Goal: Information Seeking & Learning: Find specific fact

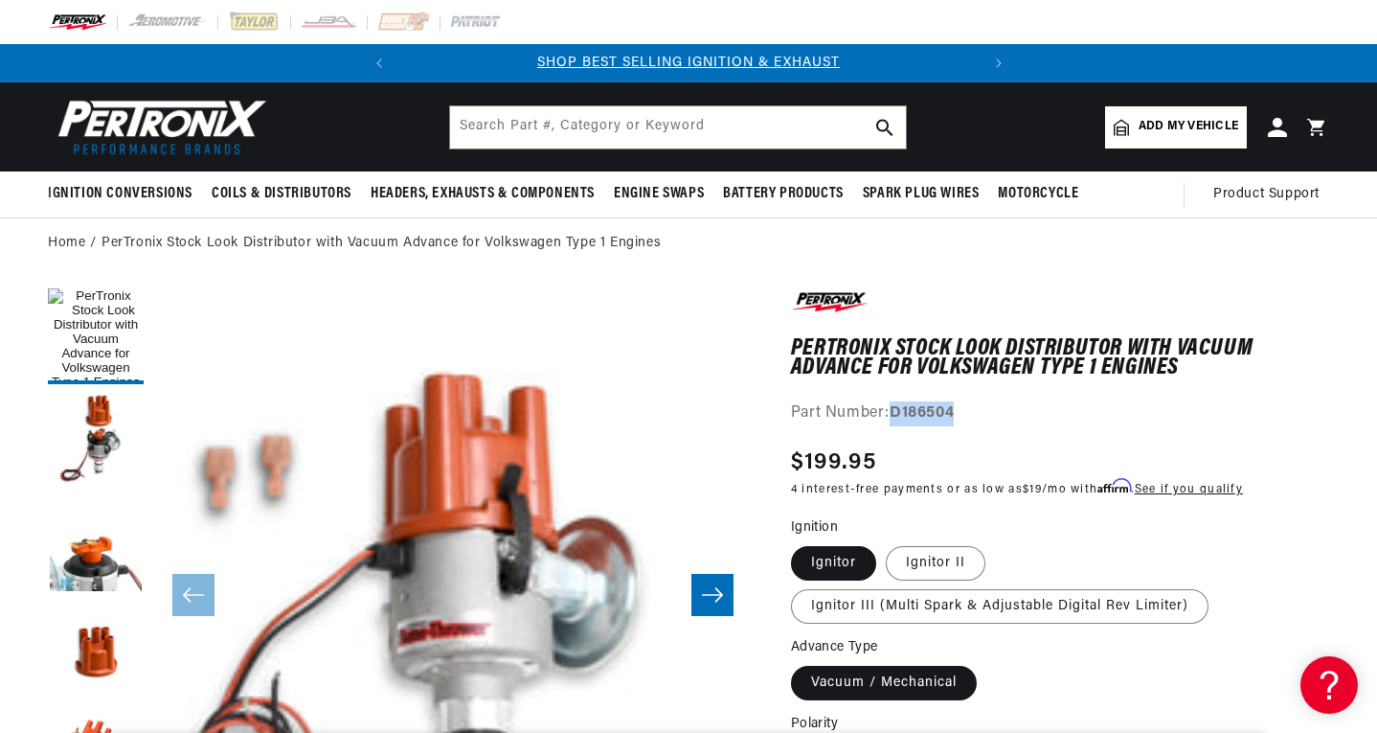
drag, startPoint x: 965, startPoint y: 415, endPoint x: 894, endPoint y: 417, distance: 70.9
click at [894, 417] on div "Part Number: D186504" at bounding box center [1060, 413] width 538 height 25
copy strong "D186504"
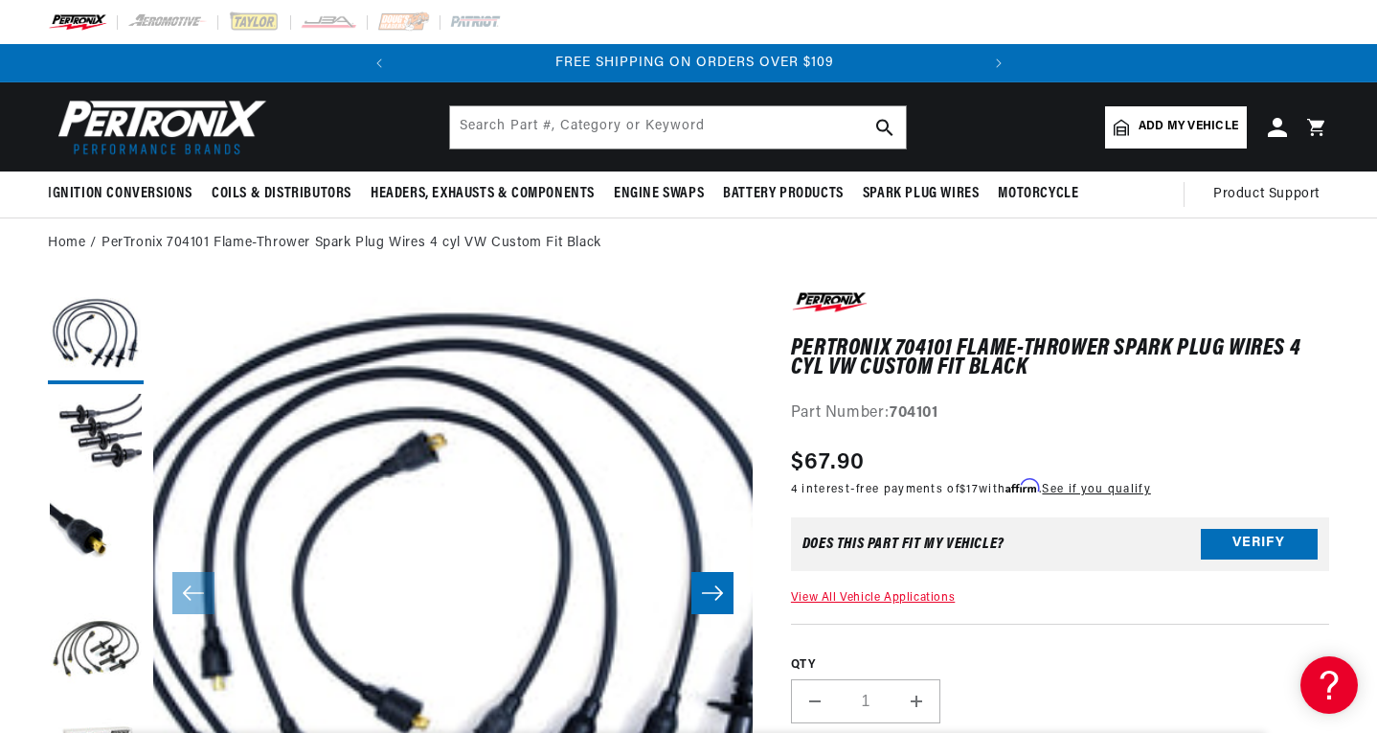
scroll to position [0, 580]
drag, startPoint x: 946, startPoint y: 411, endPoint x: 897, endPoint y: 411, distance: 48.8
click at [897, 411] on div "Part Number: 704101" at bounding box center [1060, 413] width 538 height 25
copy strong "704101"
